Goal: Check status: Check status

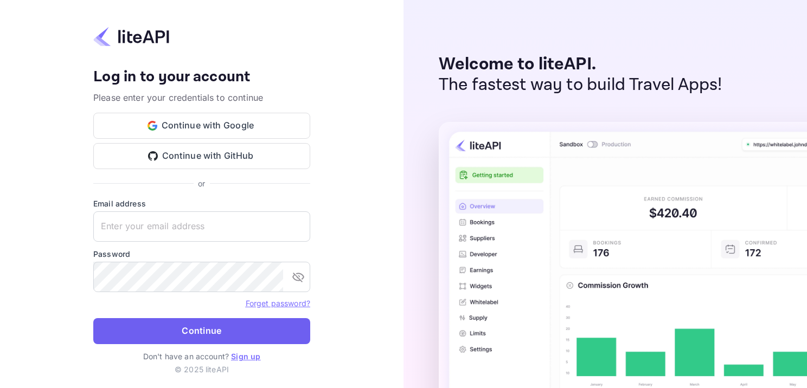
type input "[EMAIL_ADDRESS][DOMAIN_NAME]"
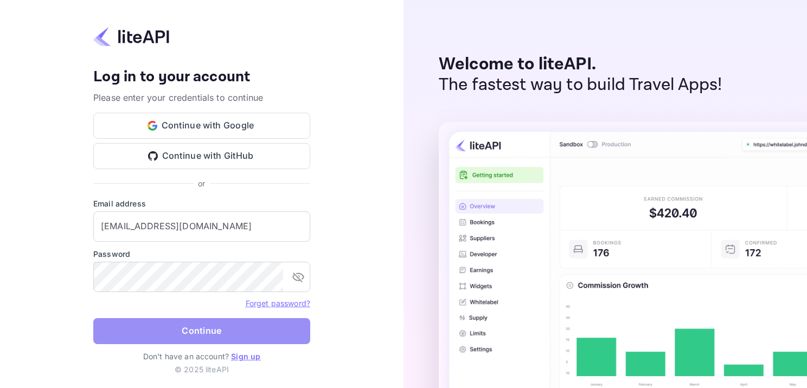
click at [249, 328] on button "Continue" at bounding box center [201, 331] width 217 height 26
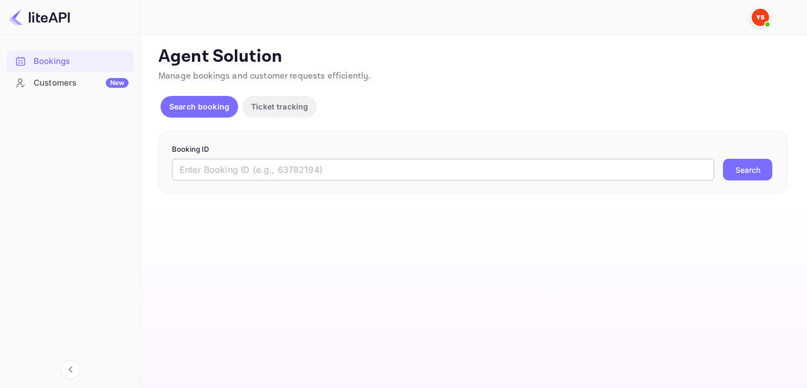
click at [284, 168] on input "text" at bounding box center [443, 170] width 542 height 22
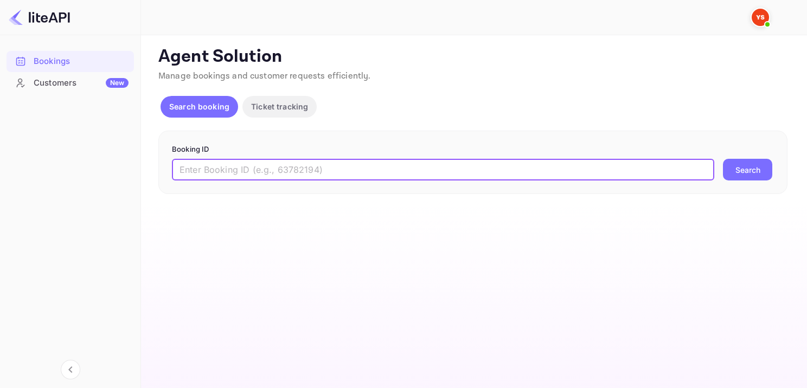
paste input "9131522"
type input "9131522"
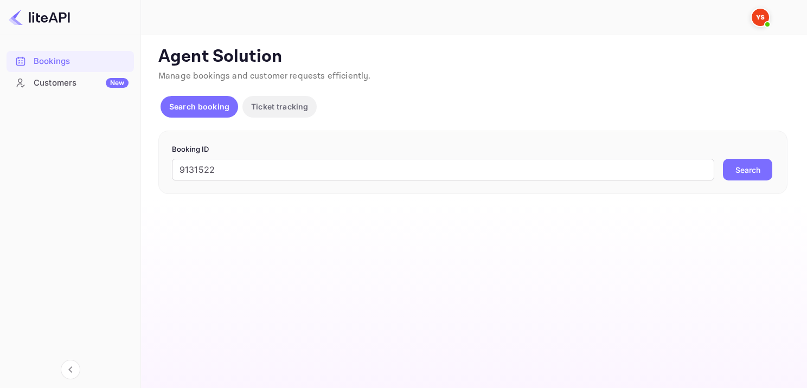
click at [762, 163] on button "Search" at bounding box center [747, 170] width 49 height 22
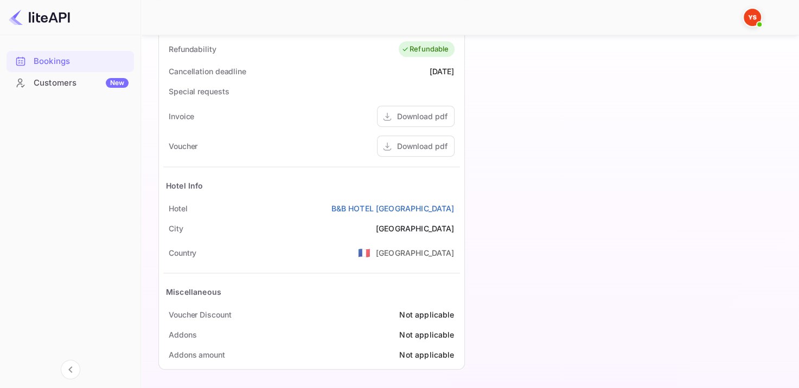
scroll to position [464, 0]
click at [434, 140] on div "Download pdf" at bounding box center [422, 144] width 50 height 11
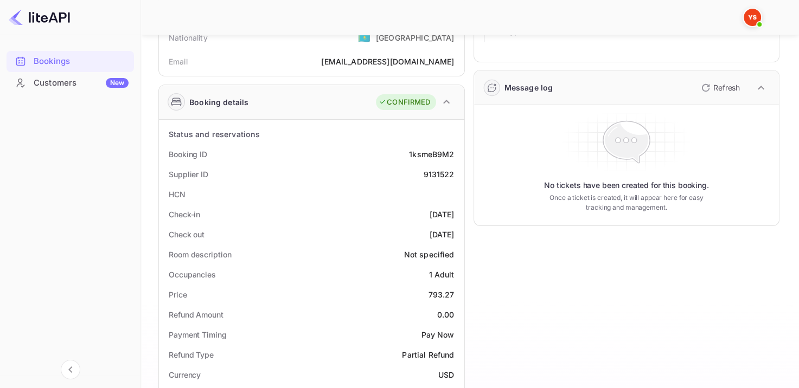
scroll to position [0, 0]
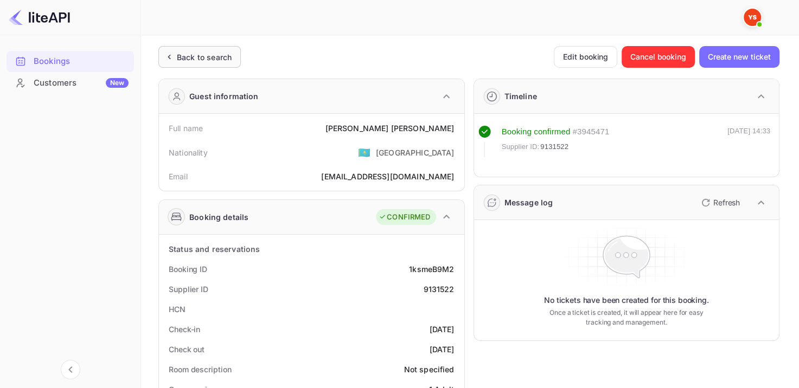
click at [208, 61] on div "Back to search" at bounding box center [204, 57] width 55 height 11
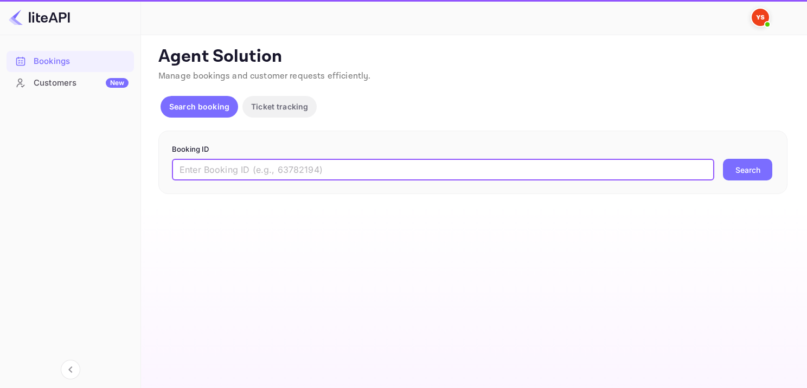
click at [329, 173] on input "text" at bounding box center [443, 170] width 542 height 22
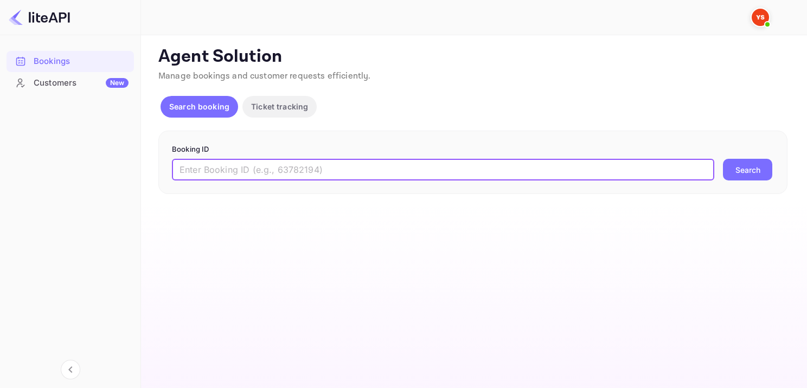
paste input "9080280"
type input "9080280"
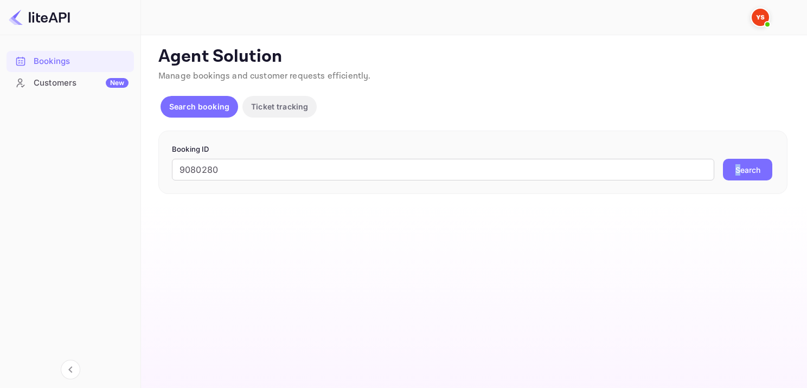
click at [740, 160] on form "Booking ID 9080280 ​ Search" at bounding box center [473, 162] width 602 height 37
click at [742, 171] on button "Search" at bounding box center [747, 170] width 49 height 22
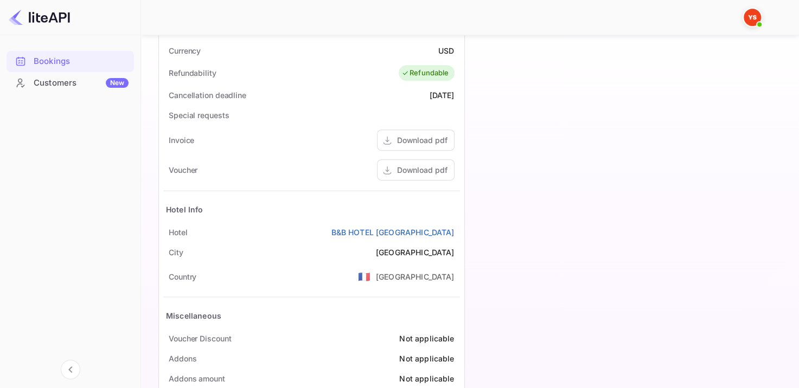
scroll to position [464, 0]
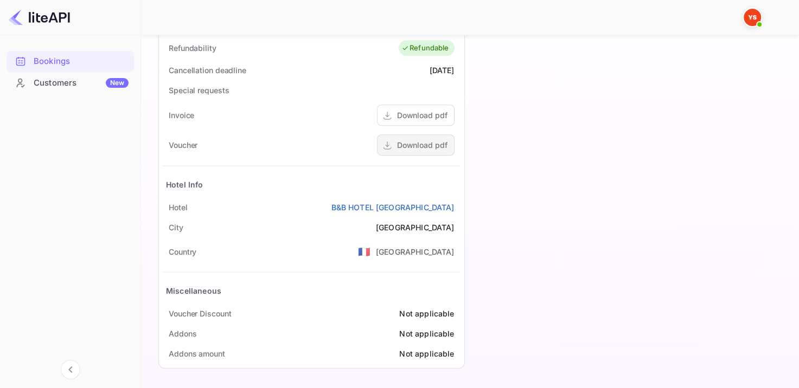
click at [415, 150] on div "Download pdf" at bounding box center [416, 144] width 78 height 21
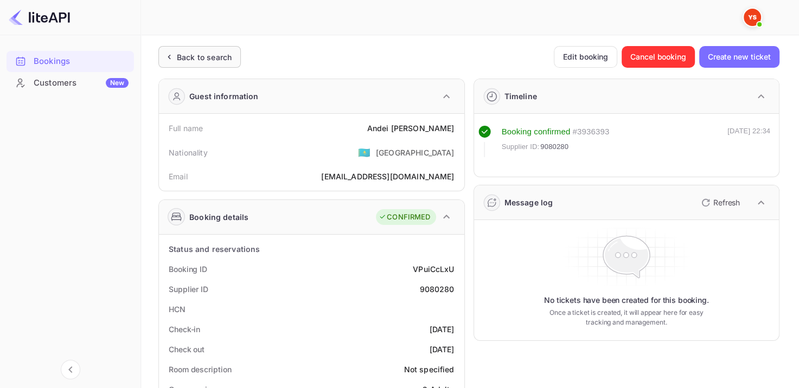
click at [220, 59] on div "Back to search" at bounding box center [204, 57] width 55 height 11
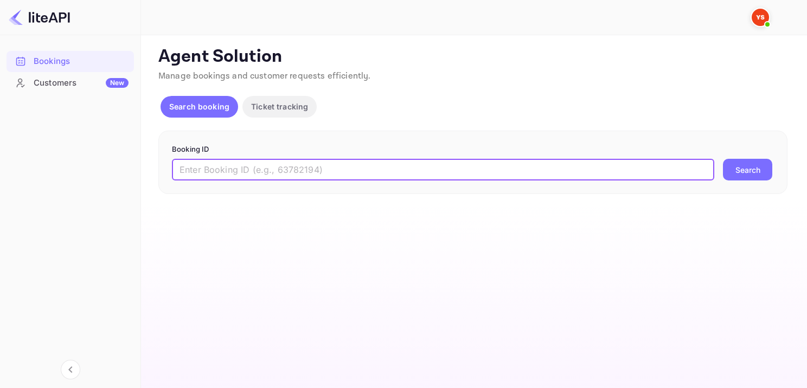
click at [496, 175] on input "text" at bounding box center [443, 170] width 542 height 22
paste input "9091851"
type input "9091851"
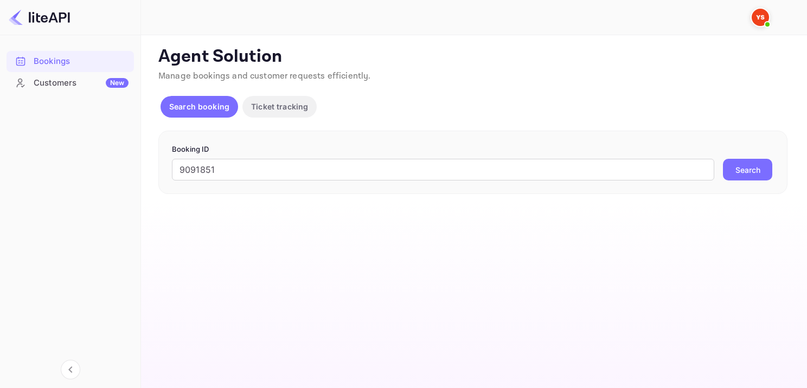
click at [772, 167] on button "Search" at bounding box center [747, 170] width 49 height 22
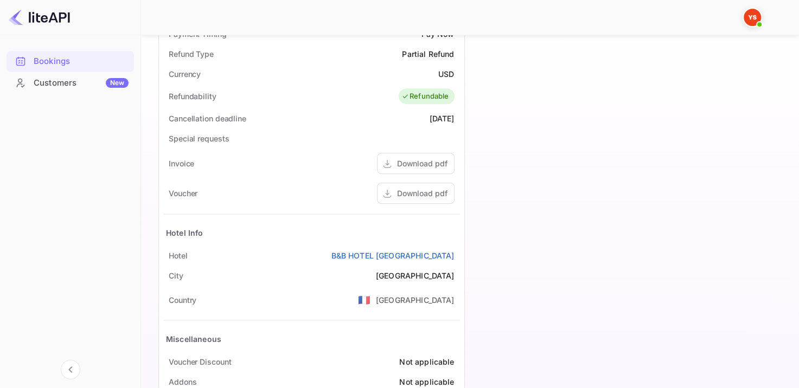
scroll to position [464, 0]
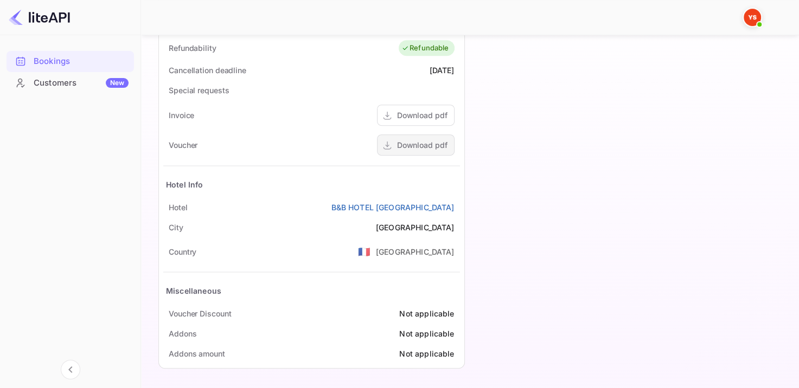
click at [427, 155] on div "Download pdf" at bounding box center [416, 144] width 78 height 21
